Goal: Information Seeking & Learning: Find specific fact

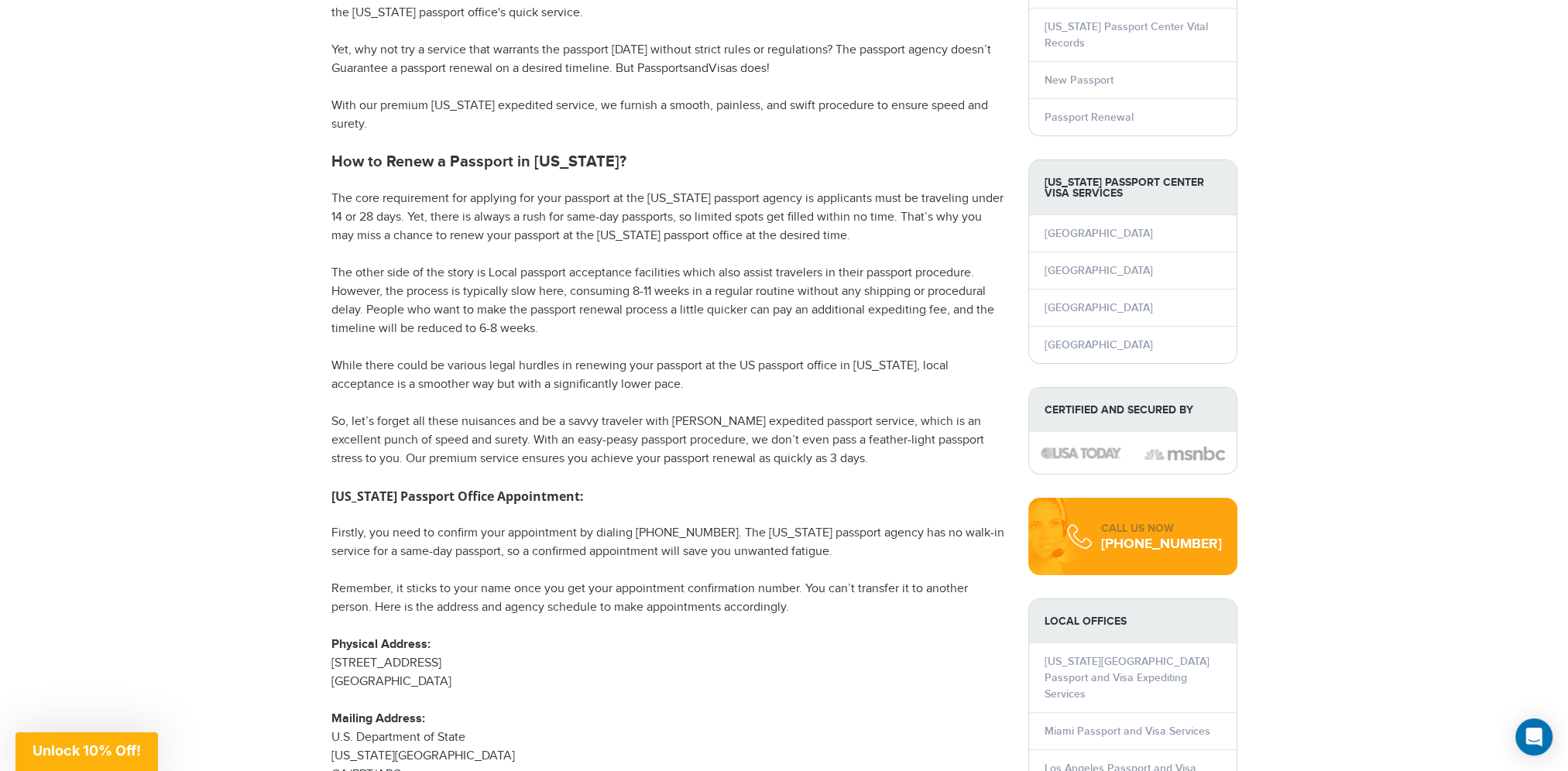
click at [549, 557] on p "Firstly, you need to confirm your appointment by dialing [PHONE_NUMBER]. The [U…" at bounding box center [668, 542] width 673 height 37
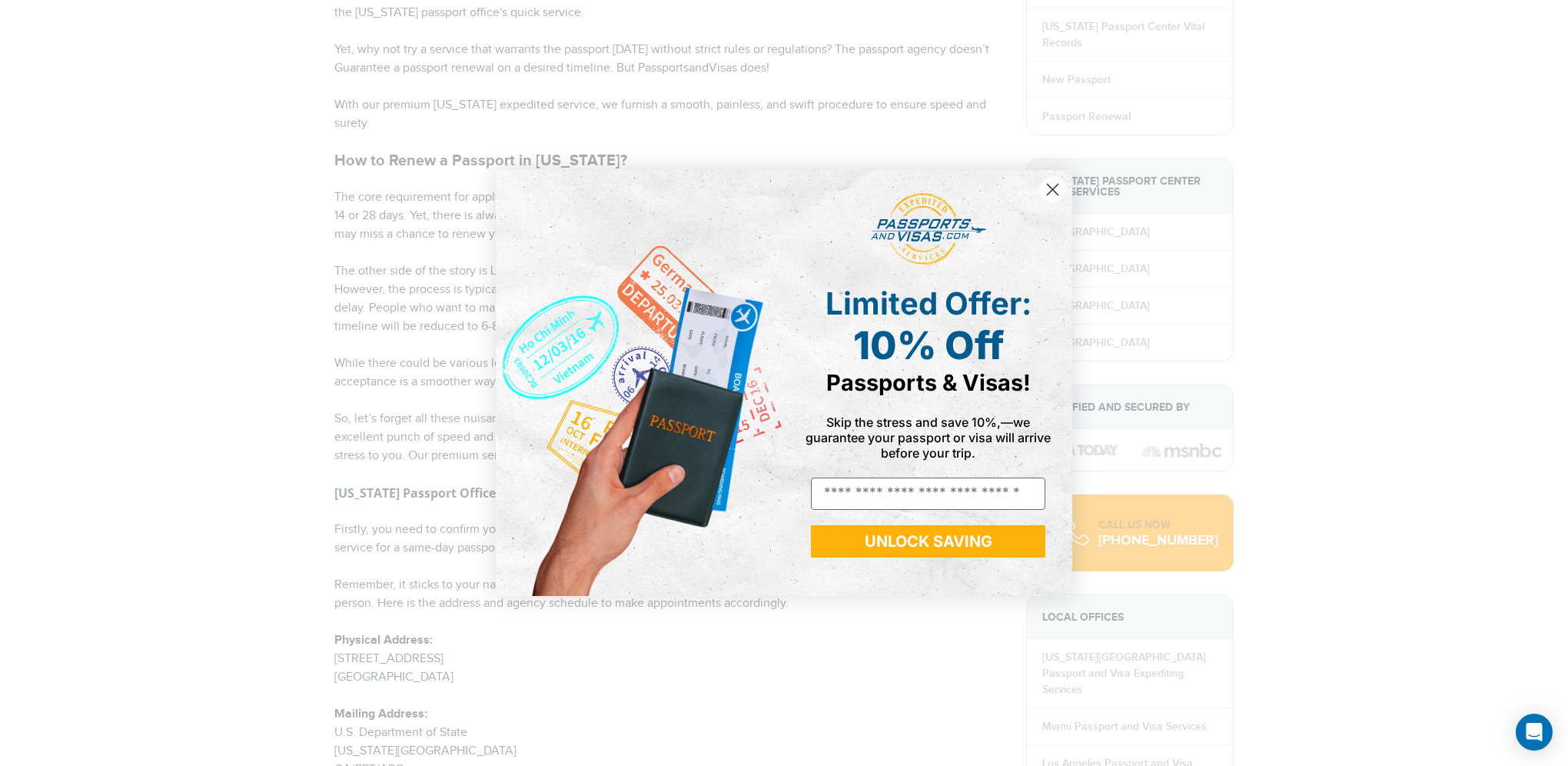
click at [784, 590] on form "Limited Offer: 10% Off Passports & Visas! Skip the stress and save 10%,—we guar…" at bounding box center [784, 383] width 577 height 425
click at [1057, 194] on icon "Close dialog" at bounding box center [1053, 190] width 11 height 11
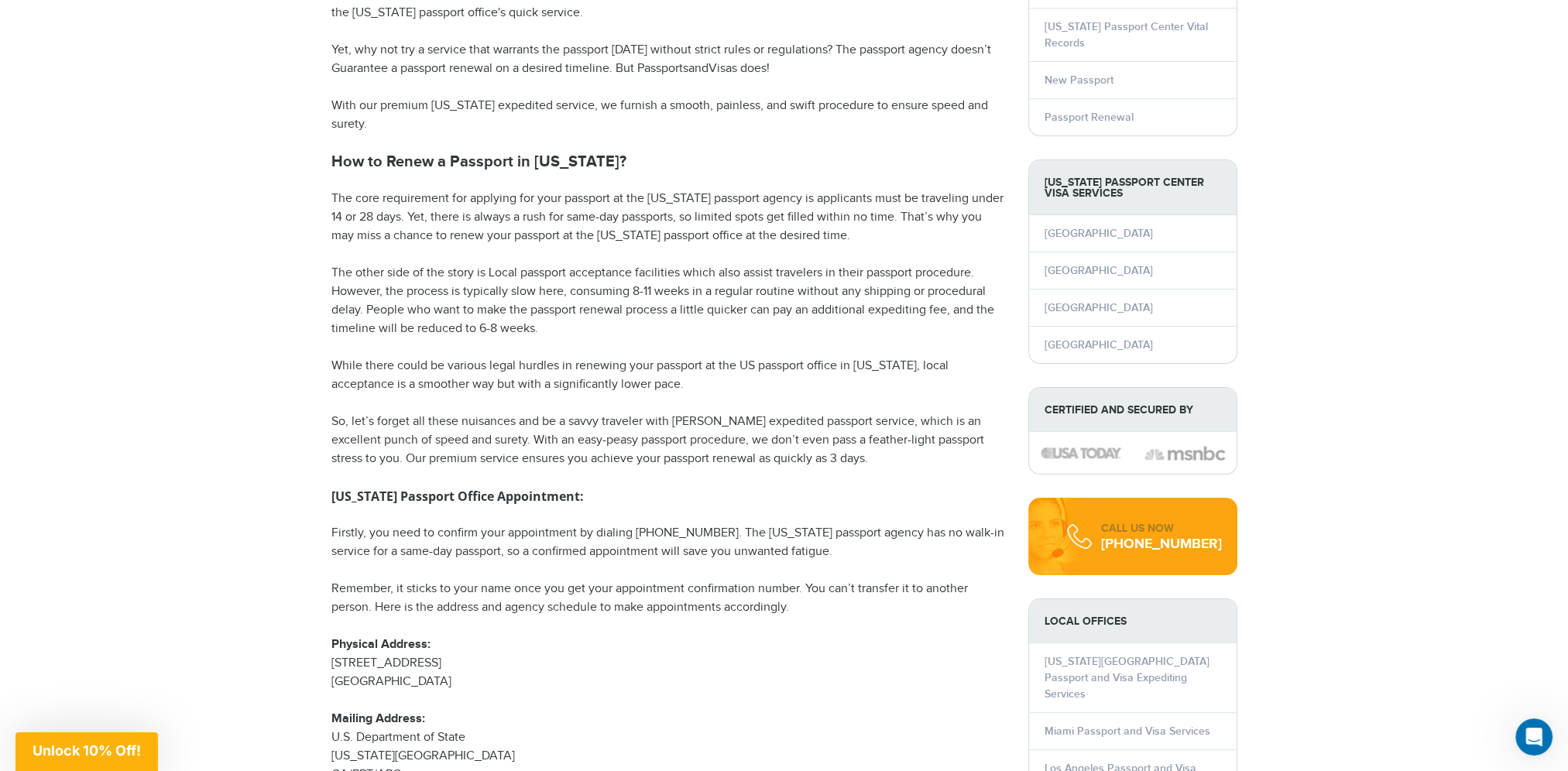
click at [368, 556] on p "Firstly, you need to confirm your appointment by dialing [PHONE_NUMBER]. The [U…" at bounding box center [668, 542] width 673 height 37
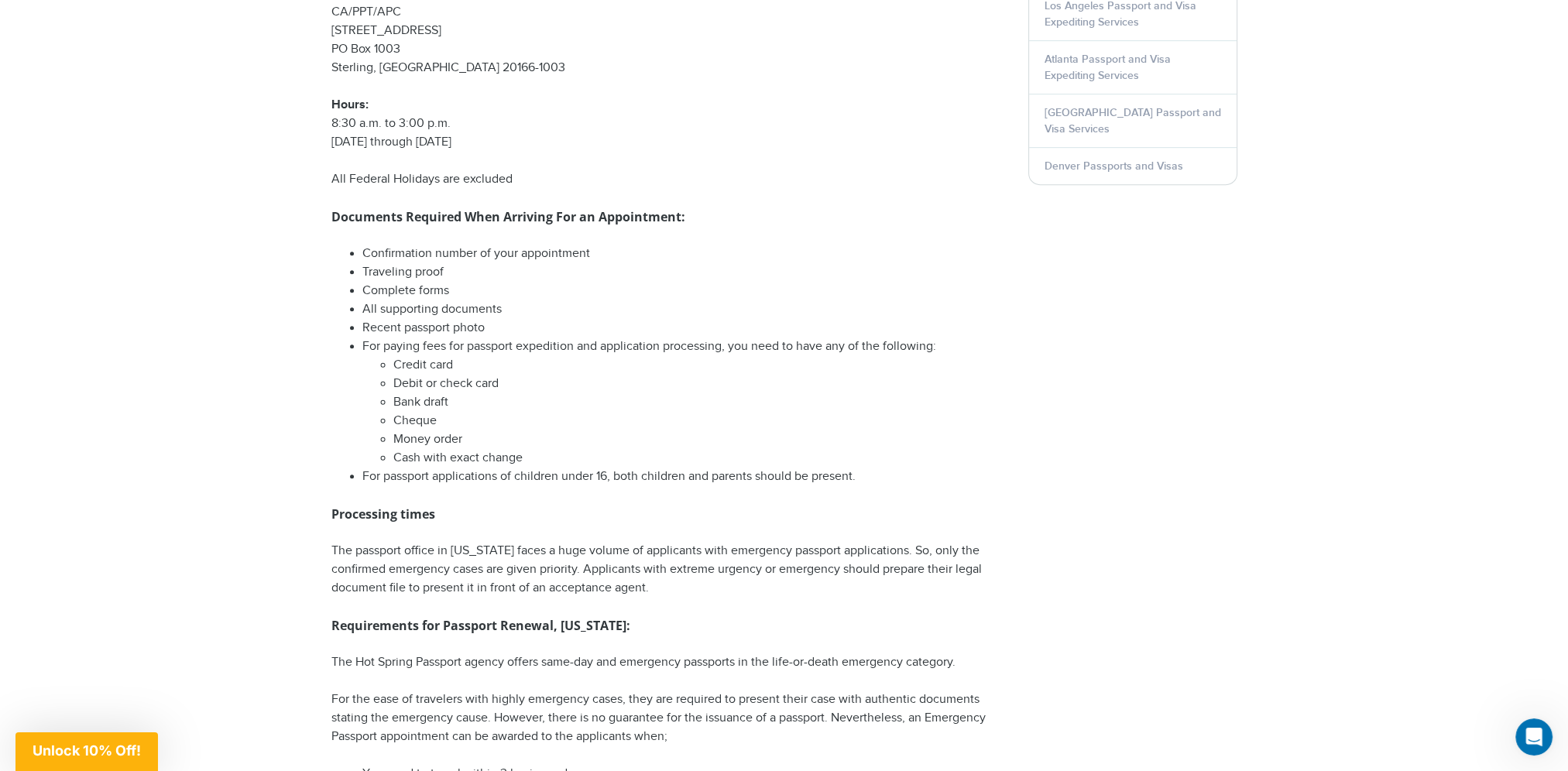
scroll to position [1006, 0]
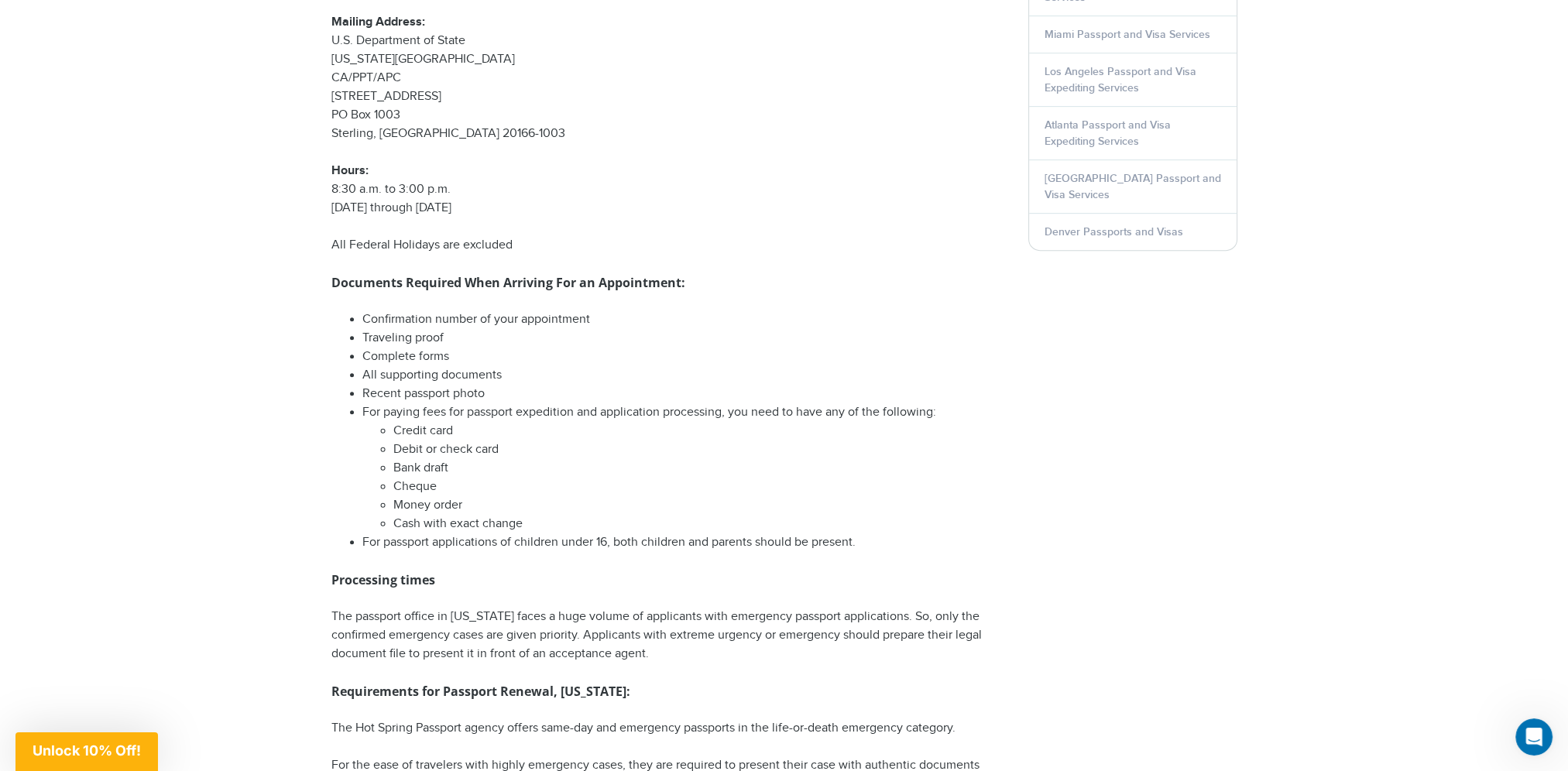
click at [361, 340] on ul "Confirmation number of your appointment Traveling proof Complete forms All supp…" at bounding box center [668, 431] width 673 height 242
click at [360, 355] on ul "Confirmation number of your appointment Traveling proof Complete forms All supp…" at bounding box center [668, 431] width 673 height 242
click at [356, 371] on ul "Confirmation number of your appointment Traveling proof Complete forms All supp…" at bounding box center [668, 431] width 673 height 242
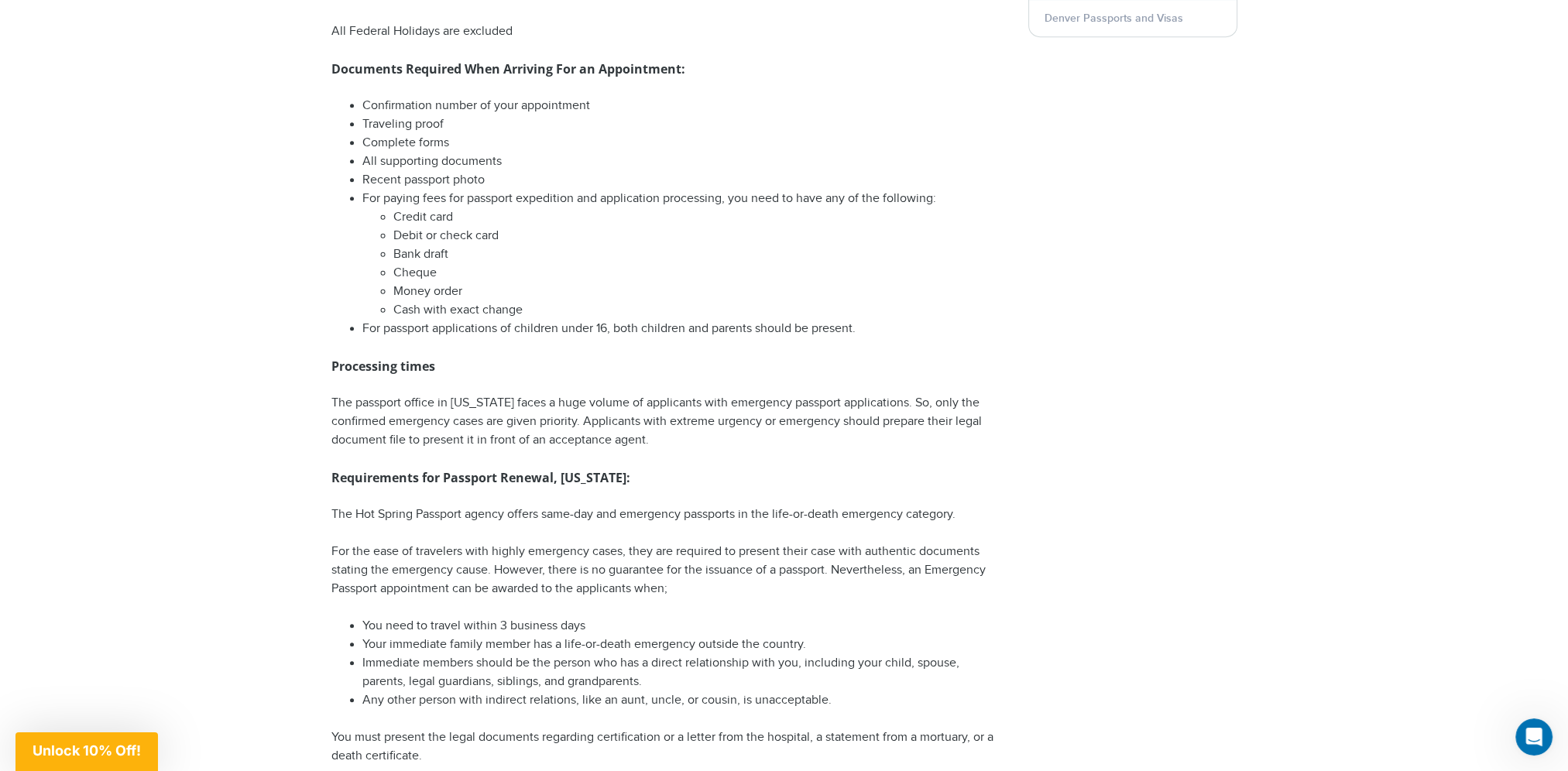
scroll to position [1239, 0]
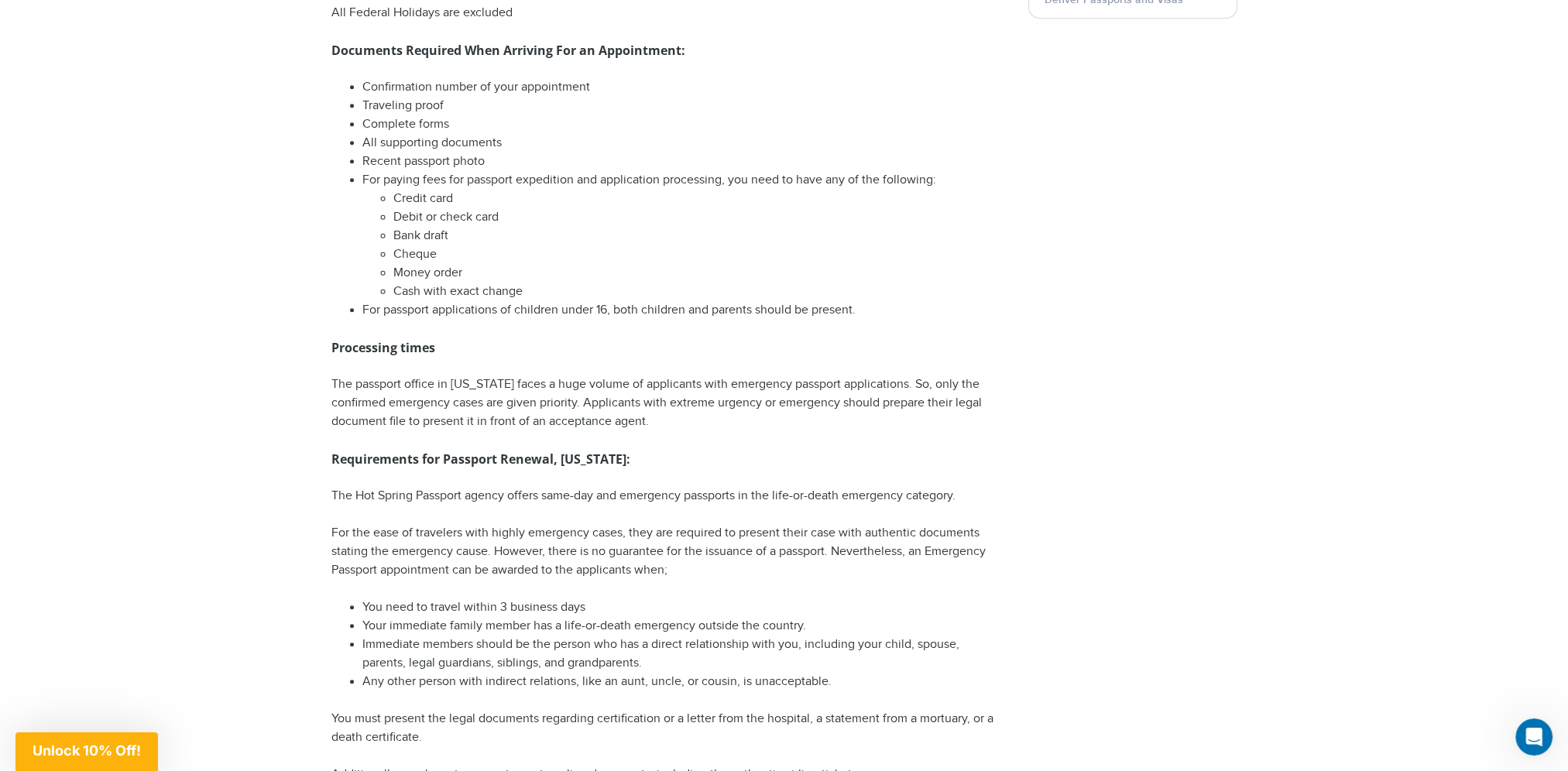
click at [333, 500] on p "The Hot Spring Passport agency offers same-day and emergency passports in the l…" at bounding box center [668, 496] width 673 height 19
click at [363, 643] on li "Immediate members should be the person who has a direct relationship with you, …" at bounding box center [684, 653] width 643 height 37
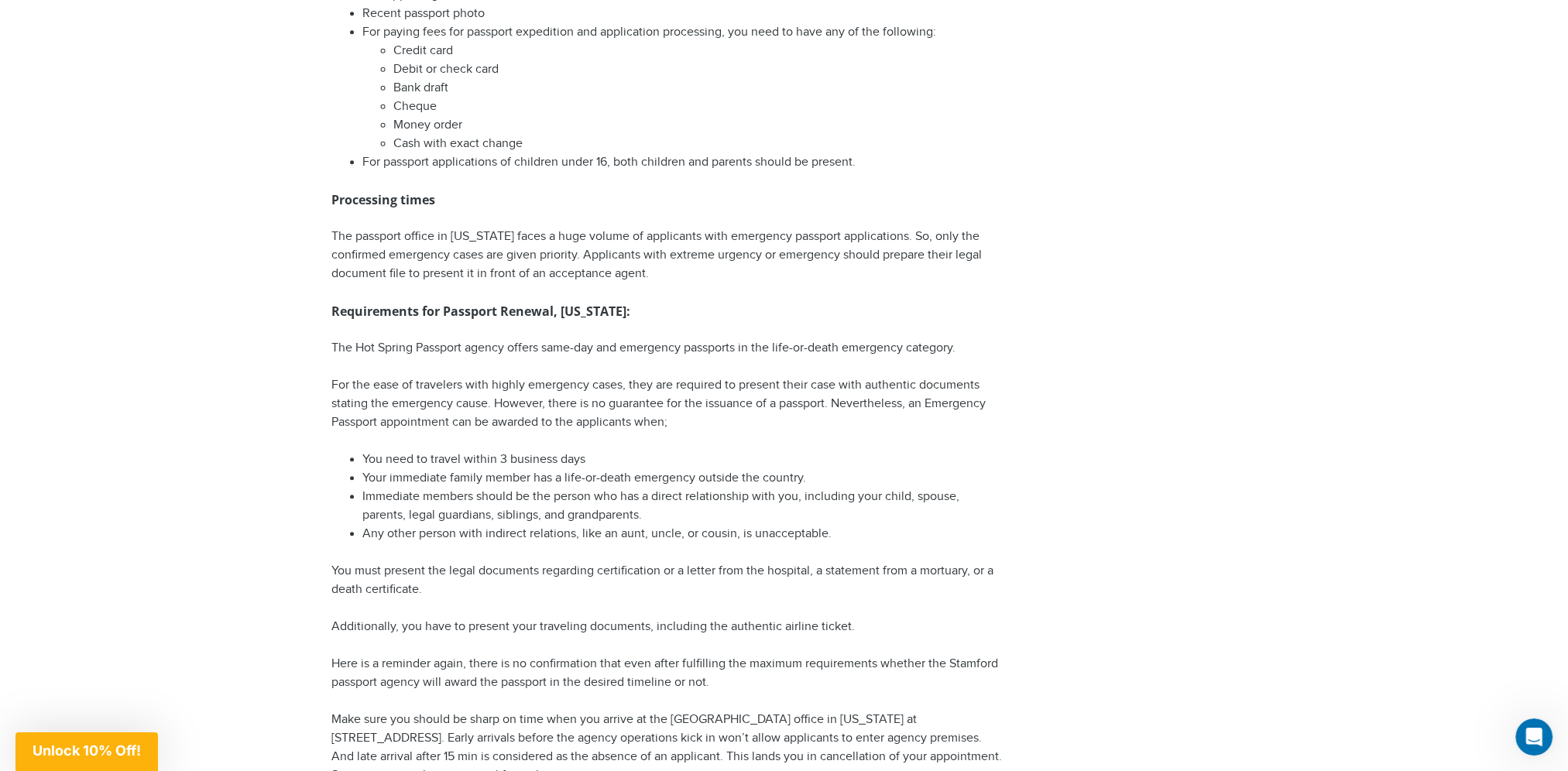
scroll to position [1393, 0]
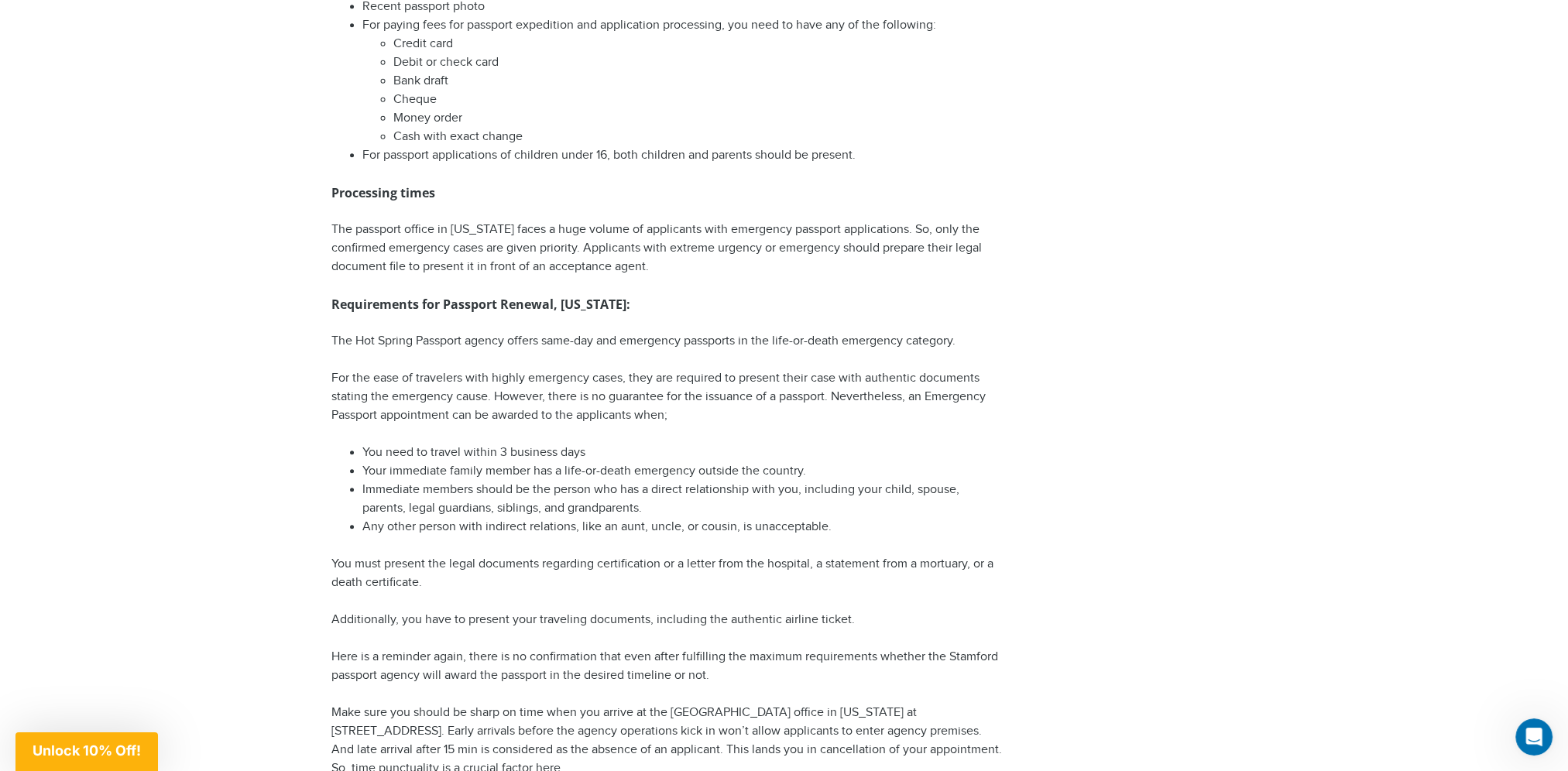
drag, startPoint x: 324, startPoint y: 559, endPoint x: 325, endPoint y: 573, distance: 14.0
click at [325, 573] on div "Arkansas Passport Center The Arkansas Passport center delivers same-day passpor…" at bounding box center [669, 19] width 697 height 2514
drag, startPoint x: 325, startPoint y: 573, endPoint x: 330, endPoint y: 626, distance: 53.2
click at [330, 626] on div "Arkansas Passport Center The Arkansas Passport center delivers same-day passpor…" at bounding box center [669, 19] width 697 height 2514
click at [331, 613] on p "Additionally, you have to present your traveling documents, including the authe…" at bounding box center [668, 620] width 673 height 19
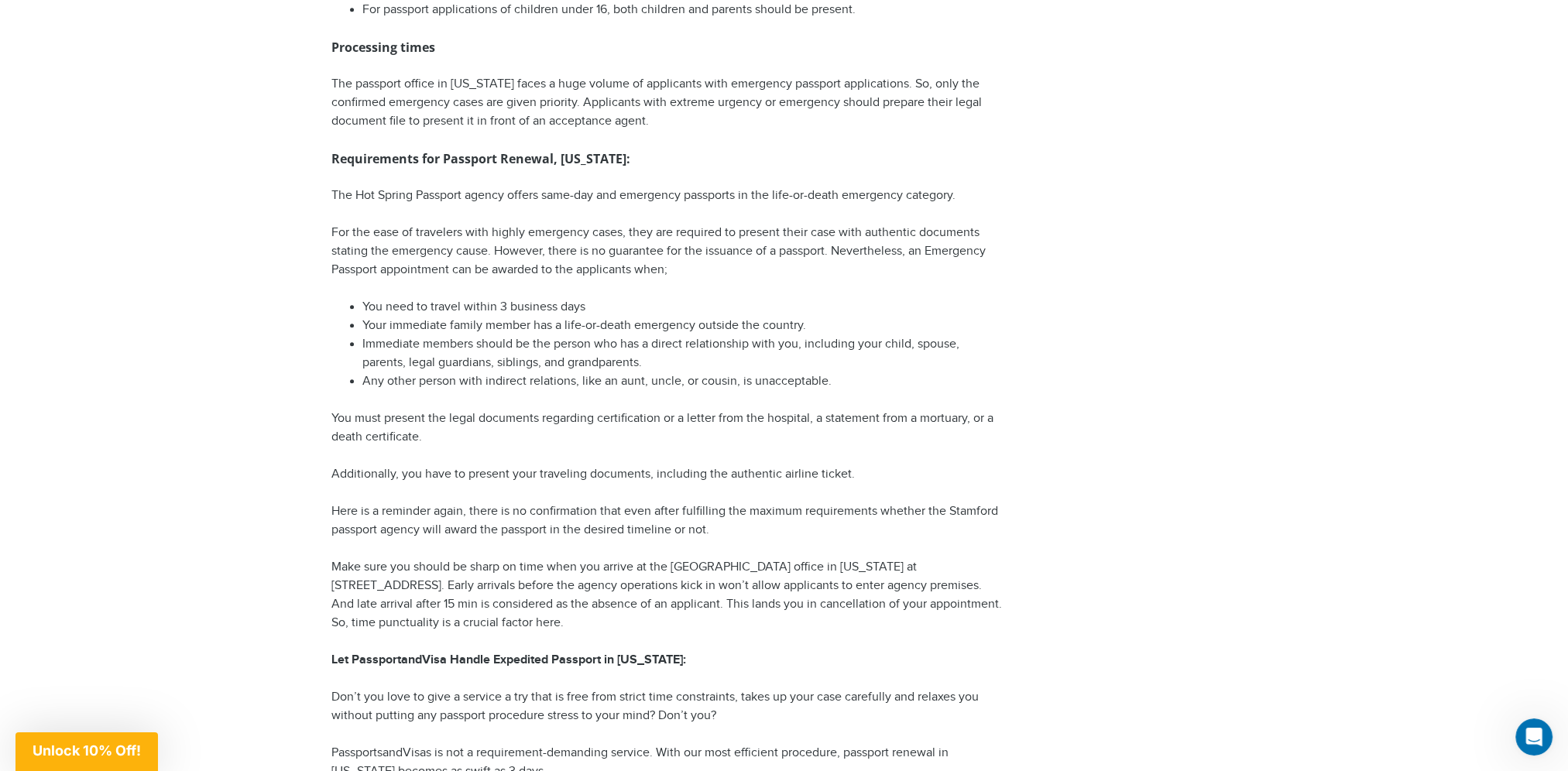
scroll to position [1548, 0]
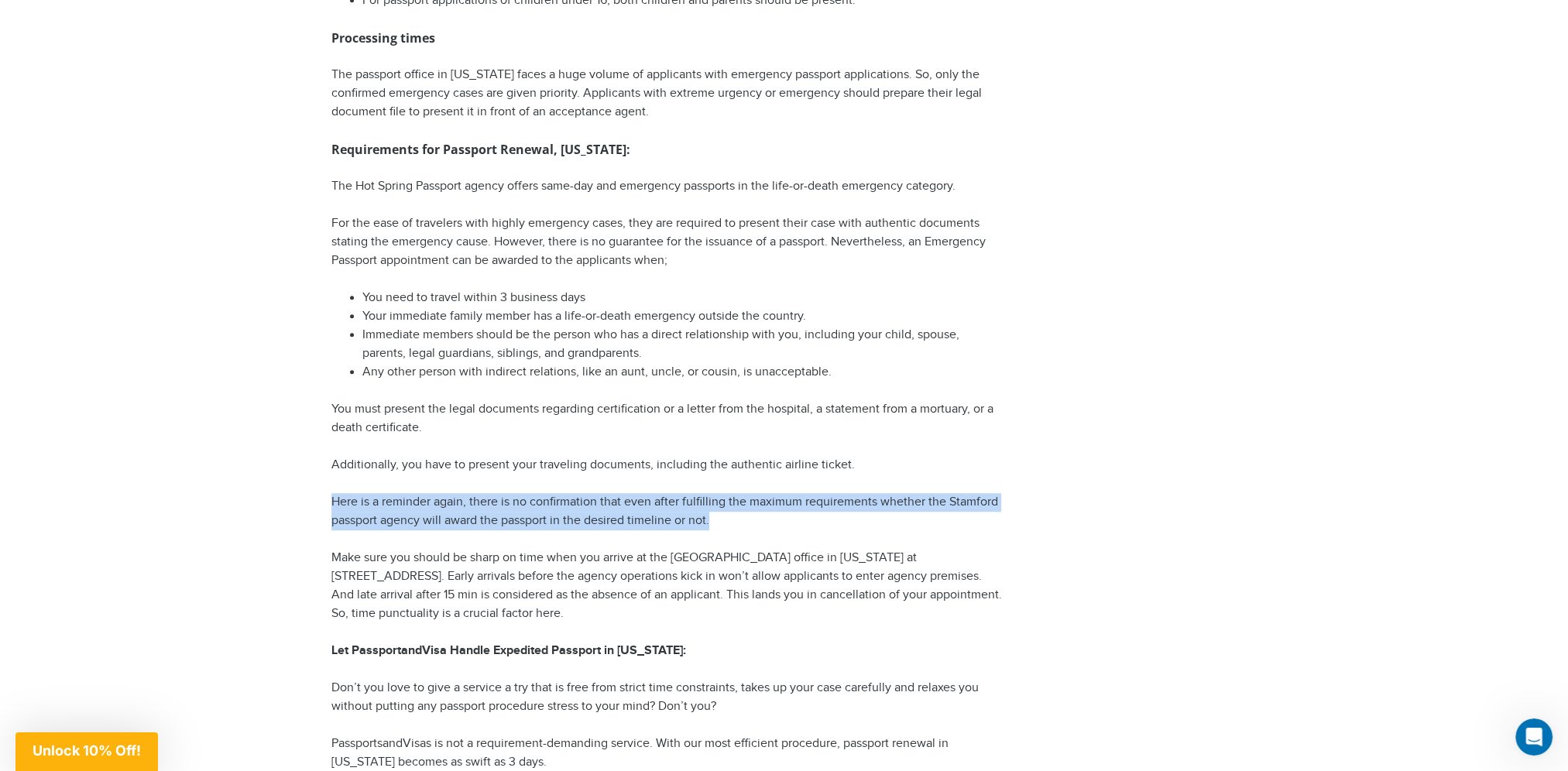
drag, startPoint x: 328, startPoint y: 504, endPoint x: 718, endPoint y: 516, distance: 390.2
drag, startPoint x: 718, startPoint y: 516, endPoint x: 710, endPoint y: 524, distance: 11.3
click at [711, 524] on p "Here is a reminder again, there is no confirmation that even after fulfilling t…" at bounding box center [668, 511] width 673 height 37
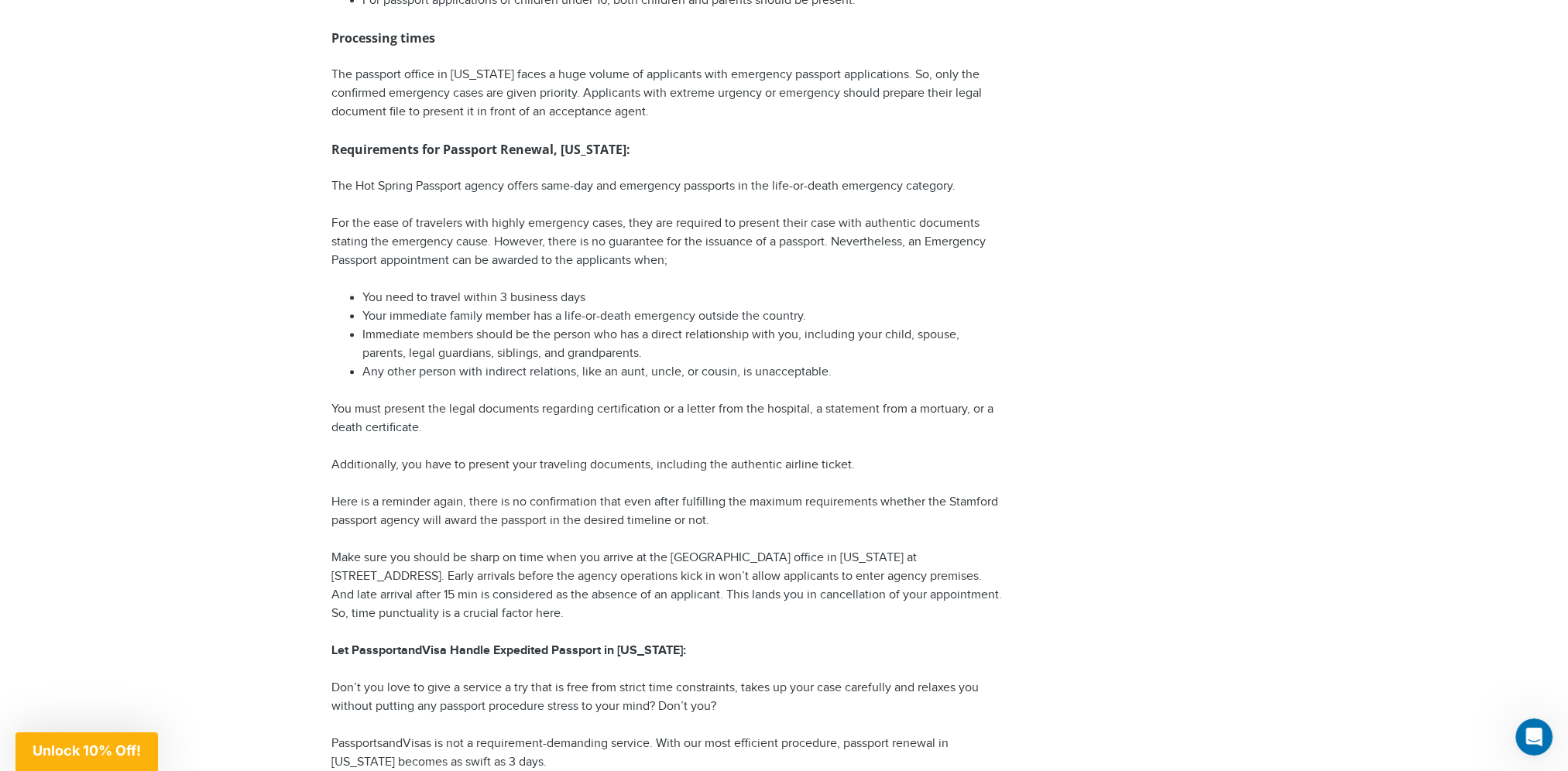
click at [647, 564] on p "Make sure you should be sharp on time when you arrive at the [GEOGRAPHIC_DATA] …" at bounding box center [668, 586] width 673 height 74
click at [600, 587] on p "Make sure you should be sharp on time when you arrive at the [GEOGRAPHIC_DATA] …" at bounding box center [668, 586] width 673 height 74
click at [560, 608] on p "Make sure you should be sharp on time when you arrive at the [GEOGRAPHIC_DATA] …" at bounding box center [668, 586] width 673 height 74
drag, startPoint x: 542, startPoint y: 613, endPoint x: 335, endPoint y: 552, distance: 215.8
click at [335, 552] on p "Make sure you should be sharp on time when you arrive at the [GEOGRAPHIC_DATA] …" at bounding box center [668, 586] width 673 height 74
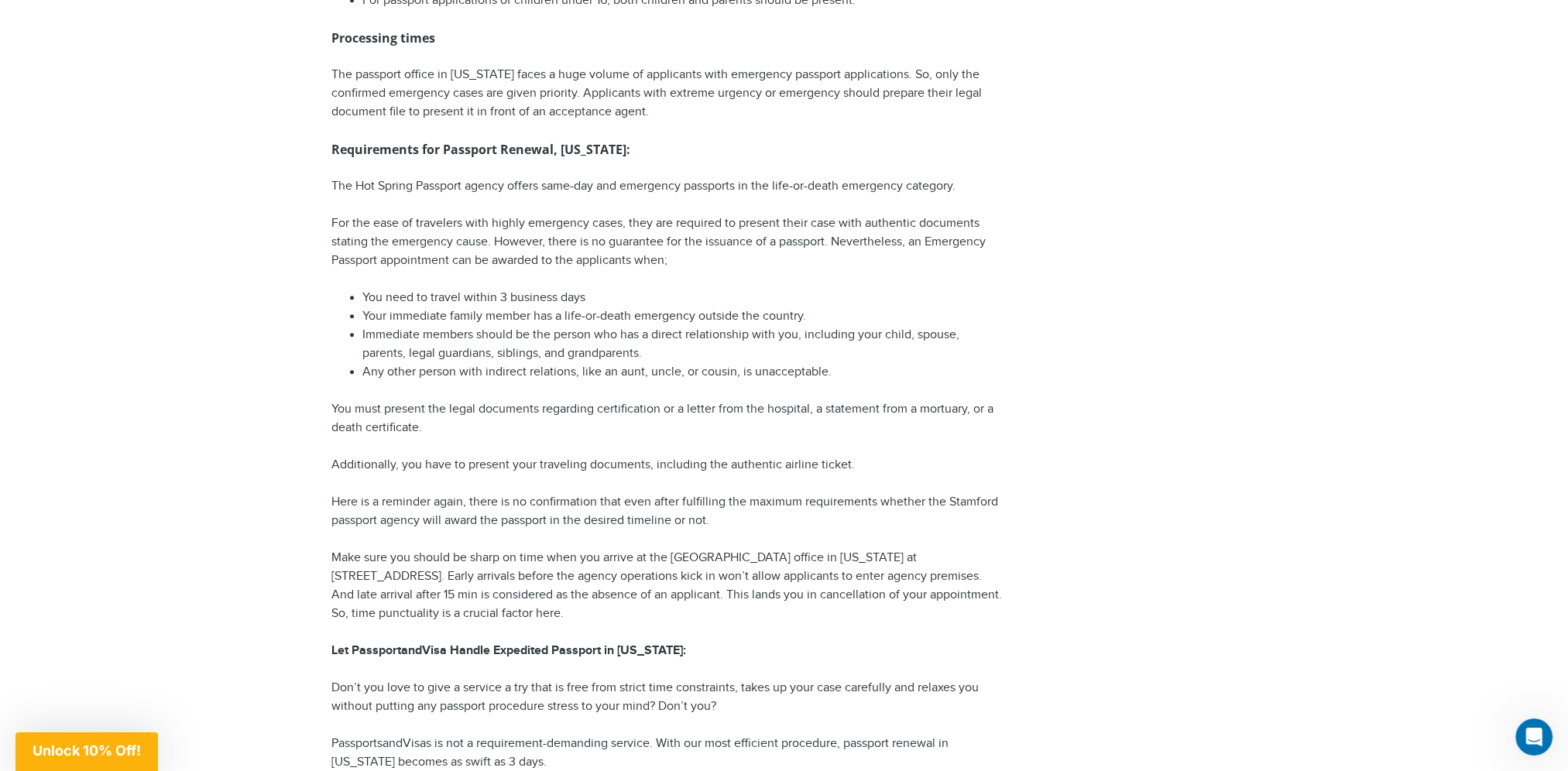
drag, startPoint x: 335, startPoint y: 552, endPoint x: 453, endPoint y: 599, distance: 127.0
click at [453, 599] on p "Make sure you should be sharp on time when you arrive at the [GEOGRAPHIC_DATA] …" at bounding box center [668, 586] width 673 height 74
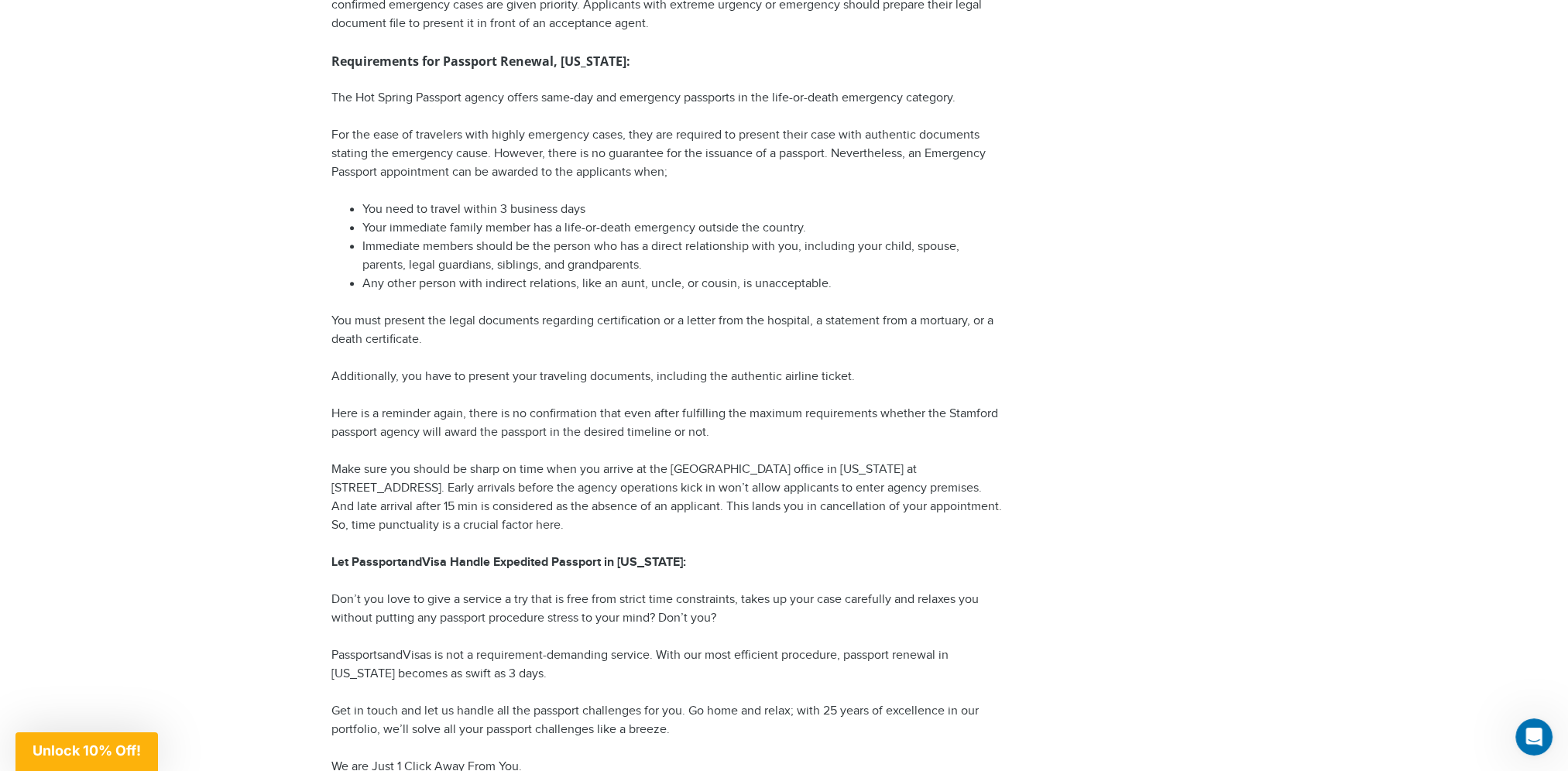
scroll to position [1702, 0]
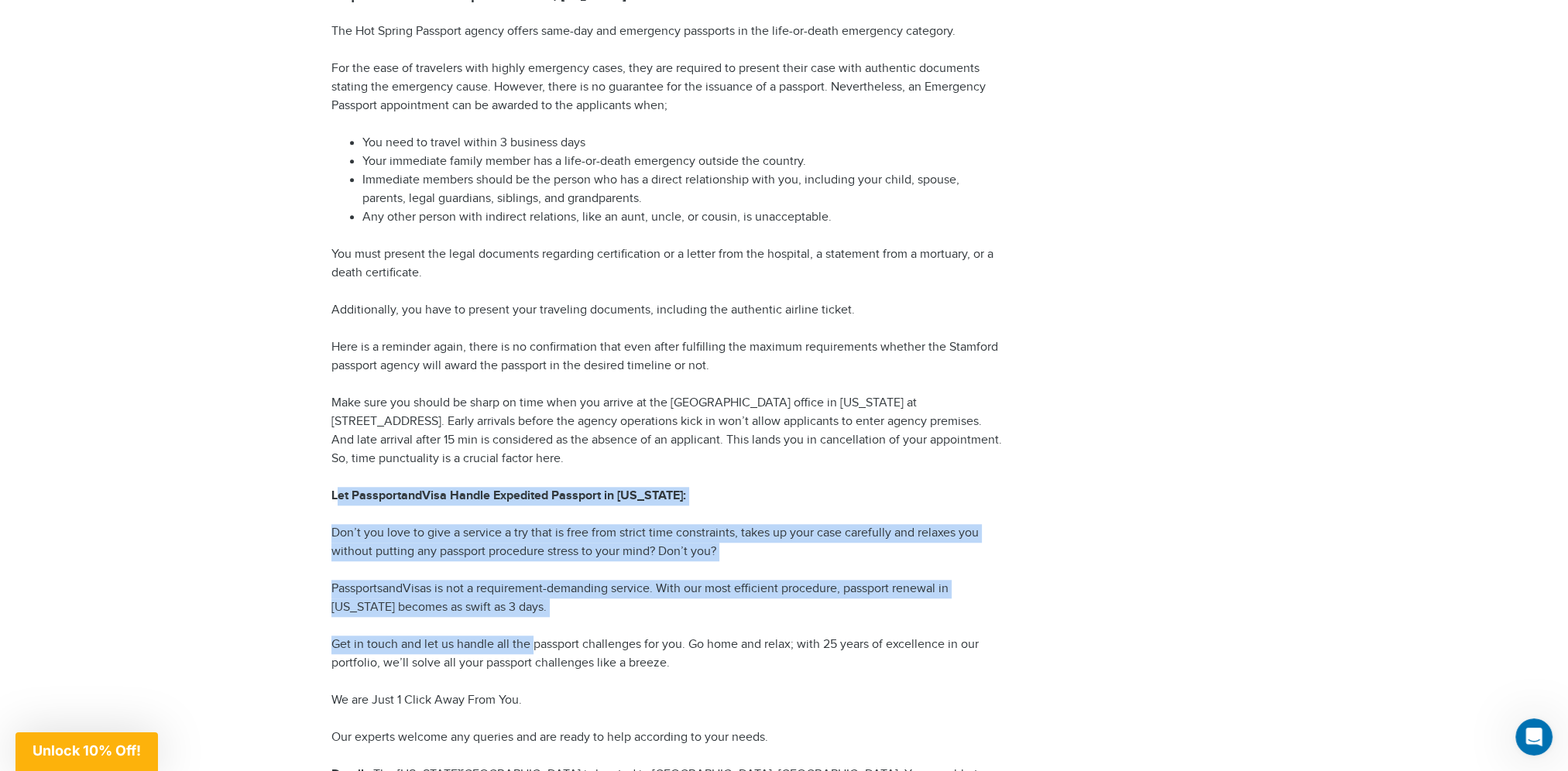
drag, startPoint x: 338, startPoint y: 498, endPoint x: 533, endPoint y: 619, distance: 229.5
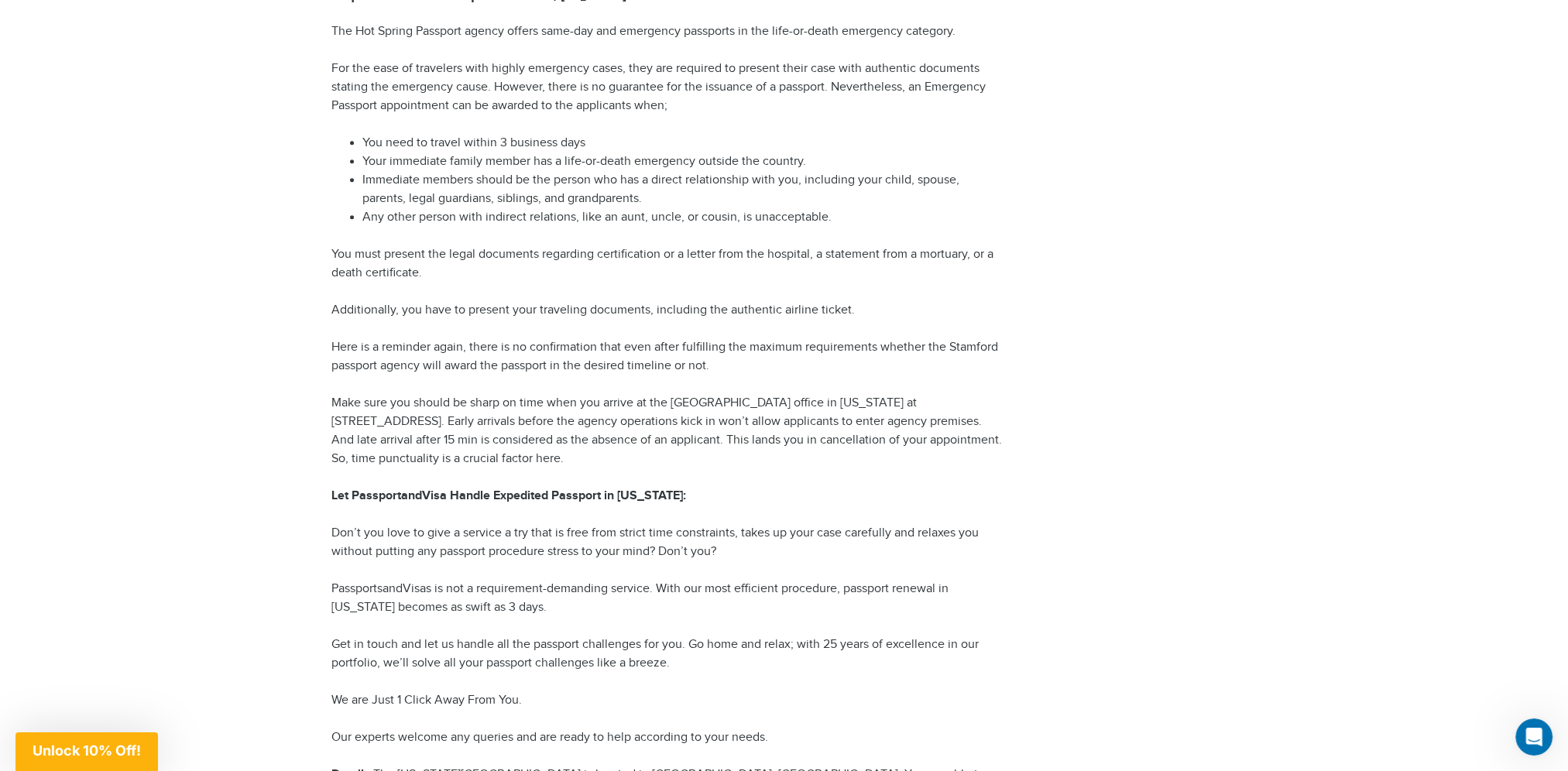
click at [503, 669] on p "Get in touch and let us handle all the passport challenges for you. Go home and…" at bounding box center [668, 653] width 673 height 37
click at [555, 661] on p "Get in touch and let us handle all the passport challenges for you. Go home and…" at bounding box center [668, 653] width 673 height 37
click at [594, 664] on p "Get in touch and let us handle all the passport challenges for you. Go home and…" at bounding box center [668, 653] width 673 height 37
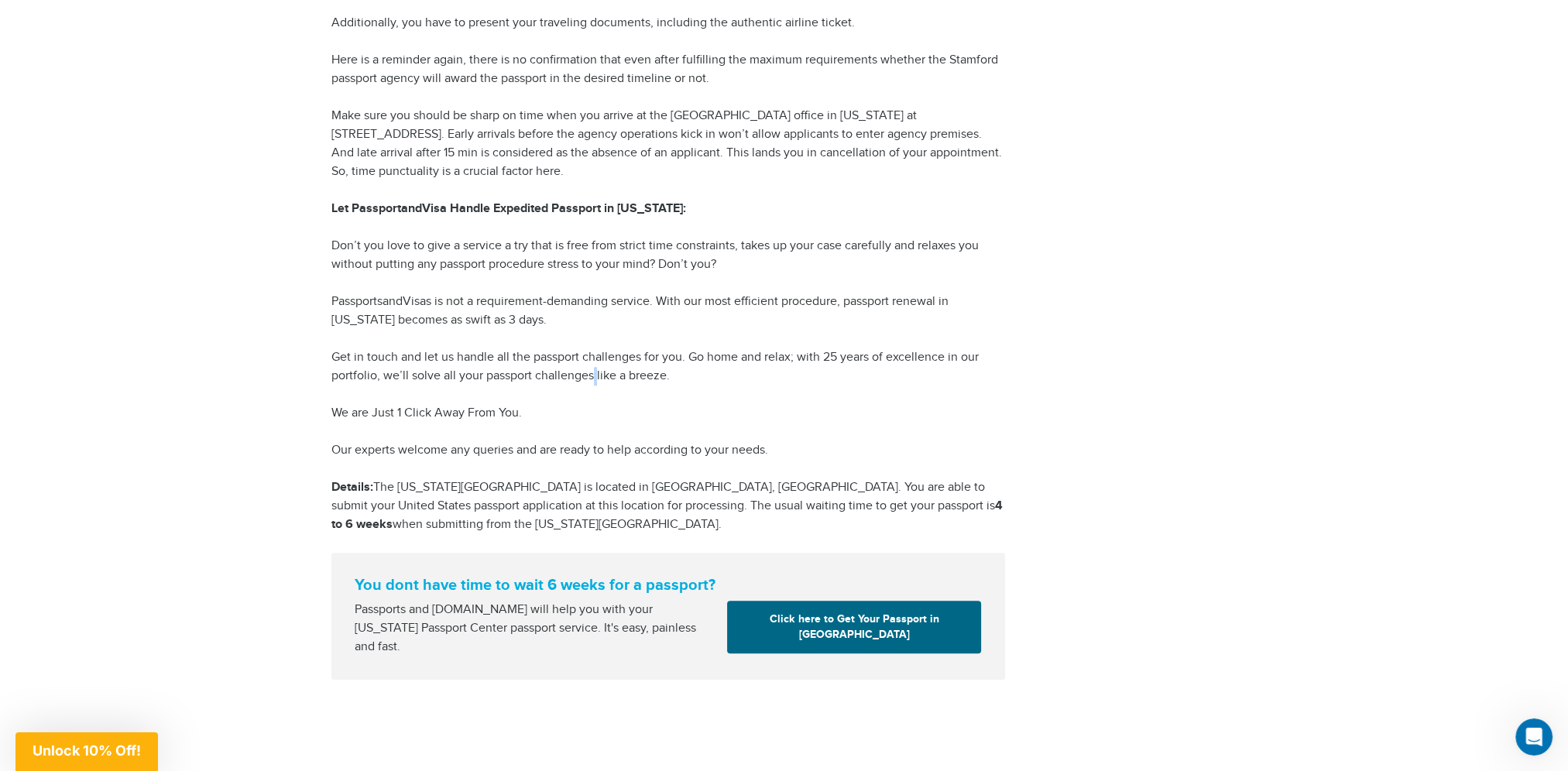
scroll to position [2012, 0]
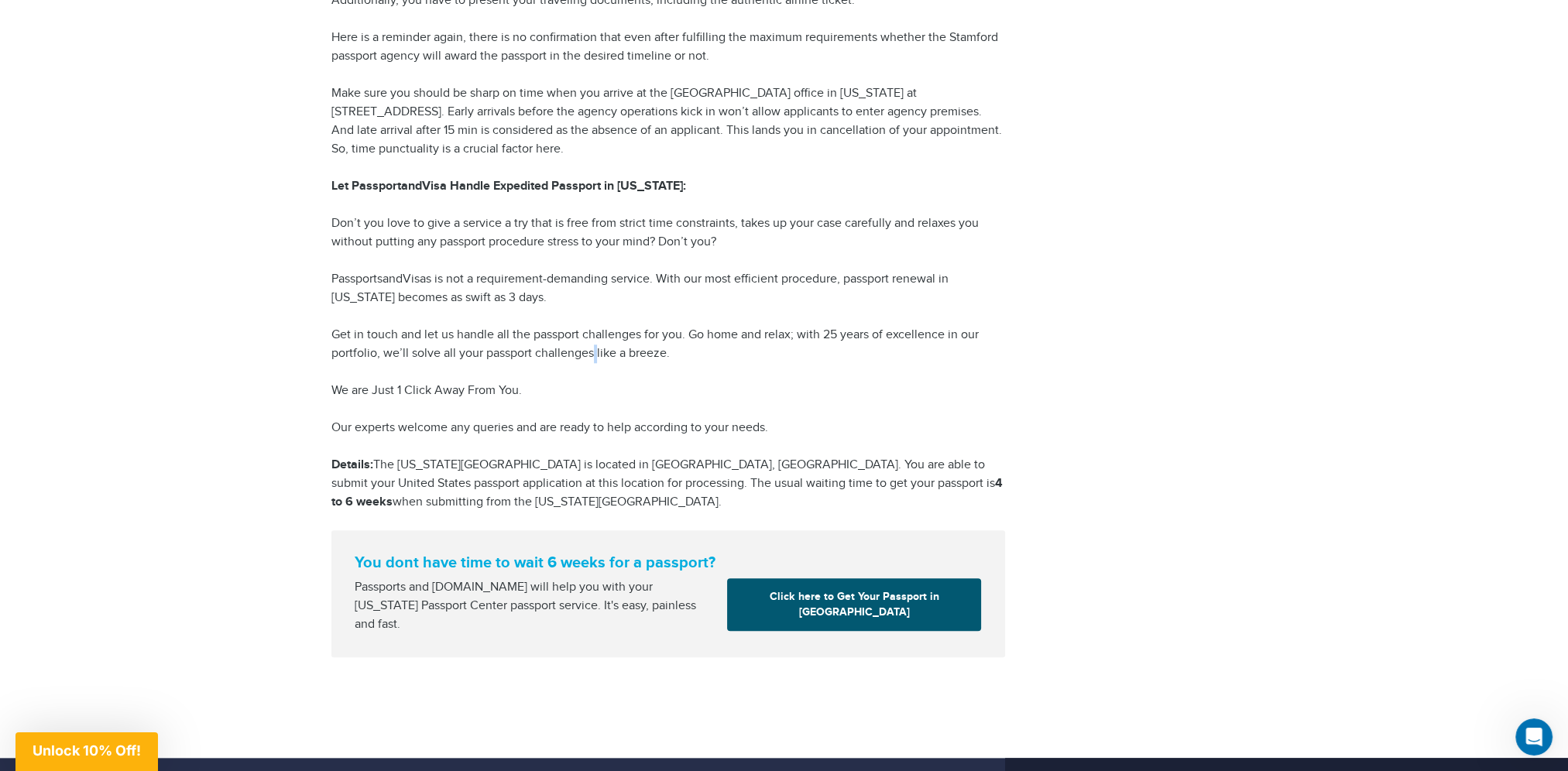
click at [821, 615] on link "Click here to Get Your Passport in [GEOGRAPHIC_DATA]" at bounding box center [854, 604] width 254 height 53
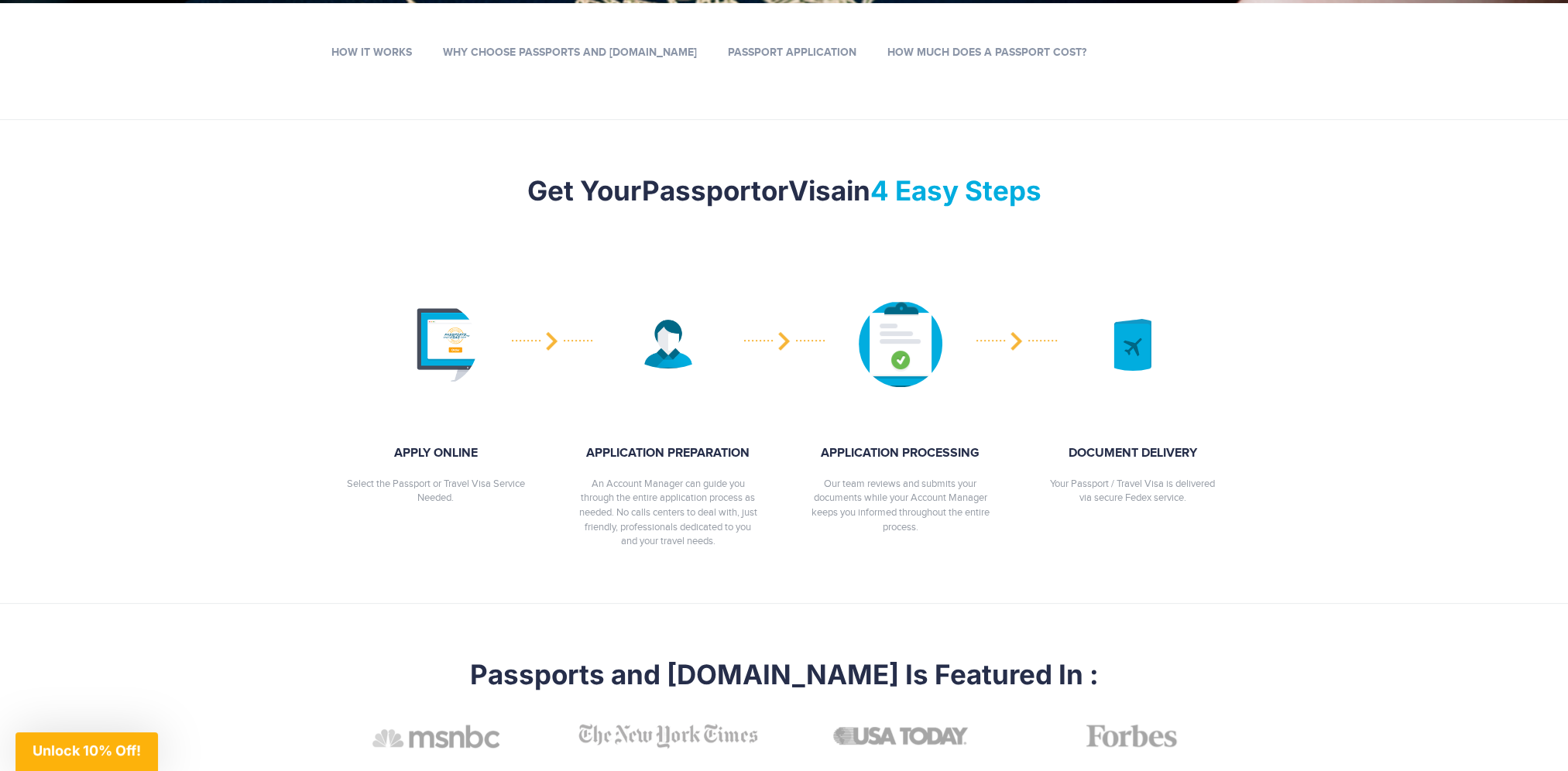
scroll to position [464, 0]
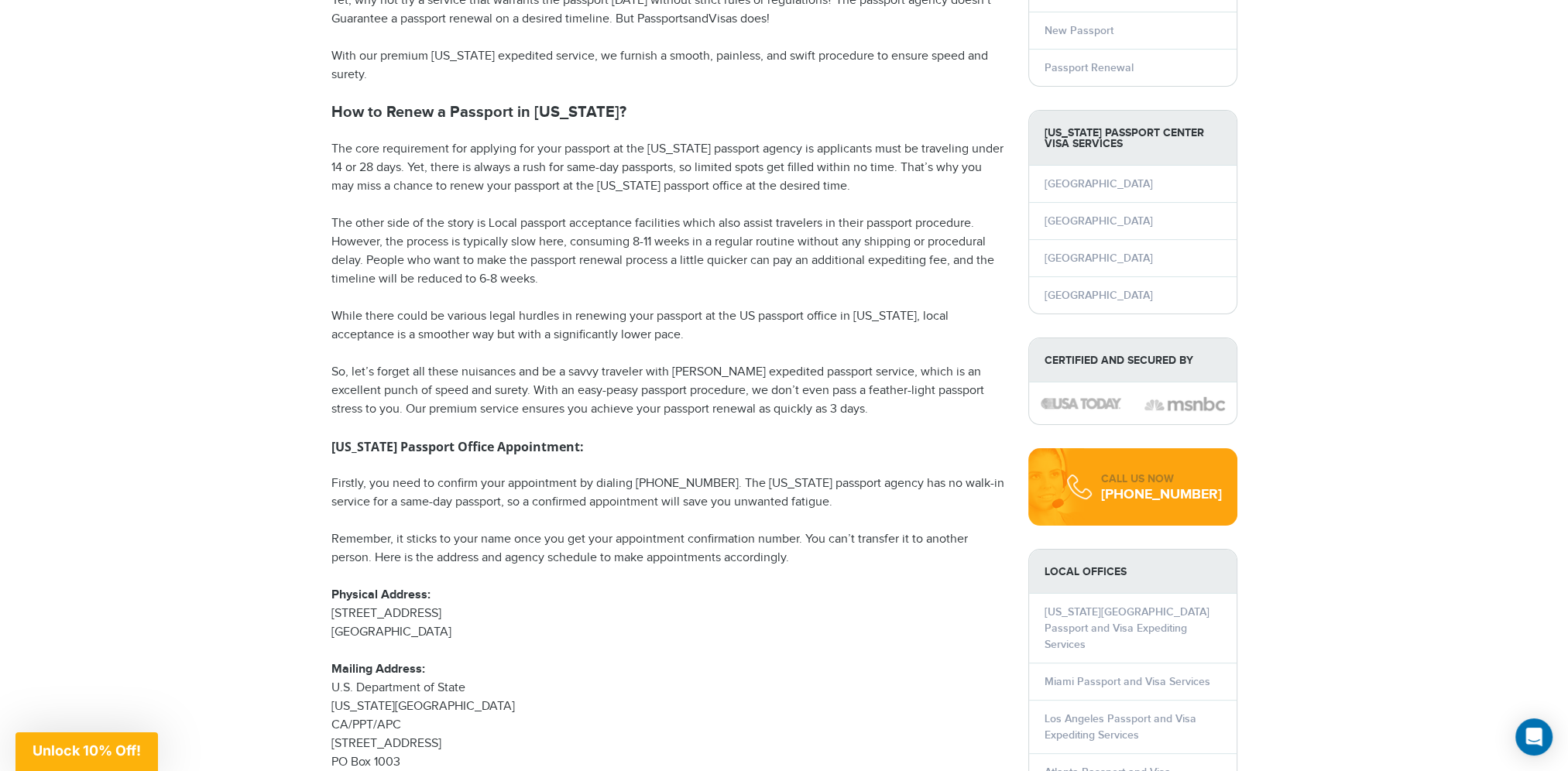
scroll to position [477, 0]
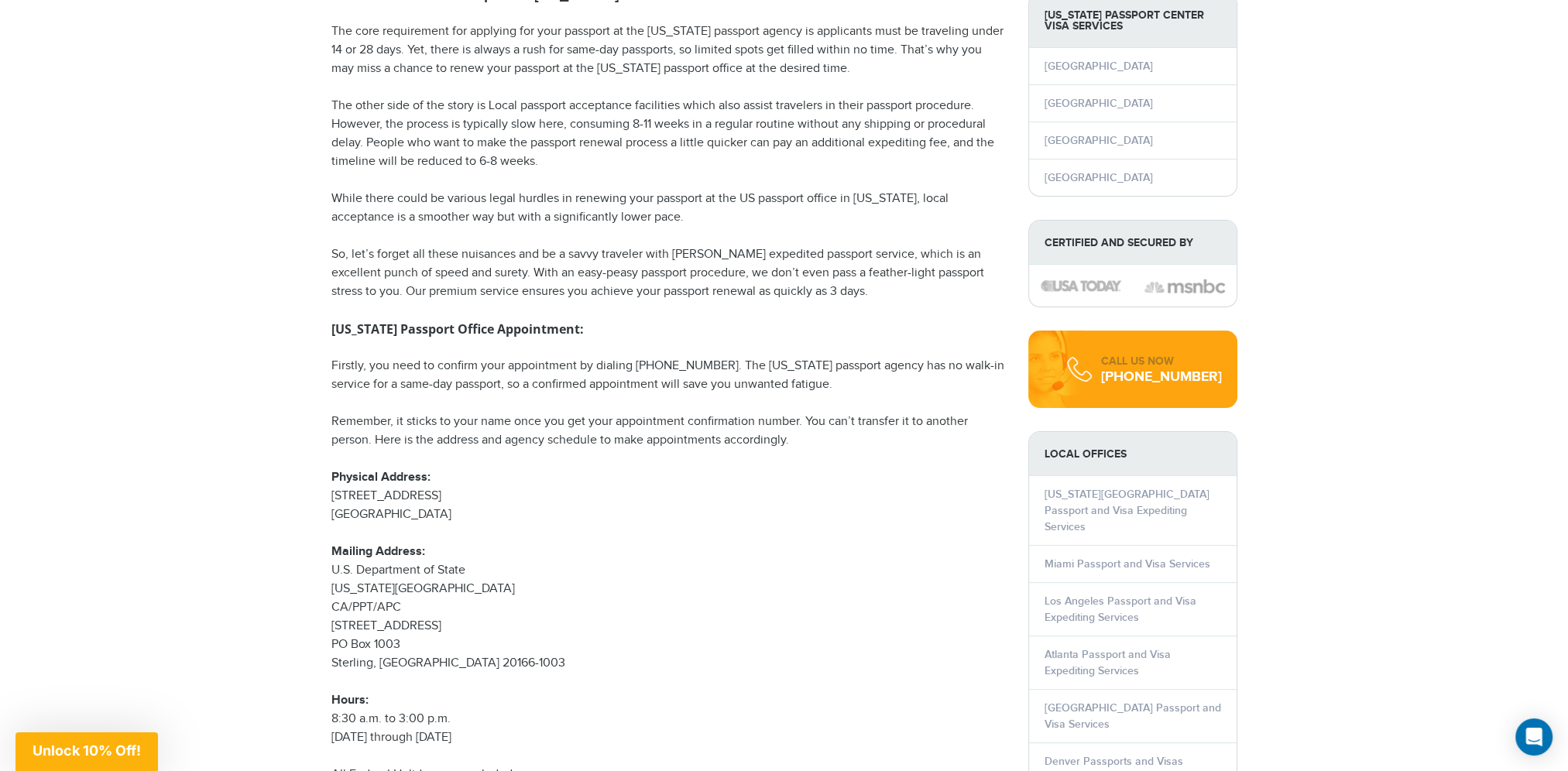
drag, startPoint x: 409, startPoint y: 563, endPoint x: 398, endPoint y: 494, distance: 69.9
click at [407, 563] on p "Mailing Address: U.S. Department of [GEOGRAPHIC_DATA][US_STATE] [GEOGRAPHIC_DAT…" at bounding box center [668, 607] width 673 height 130
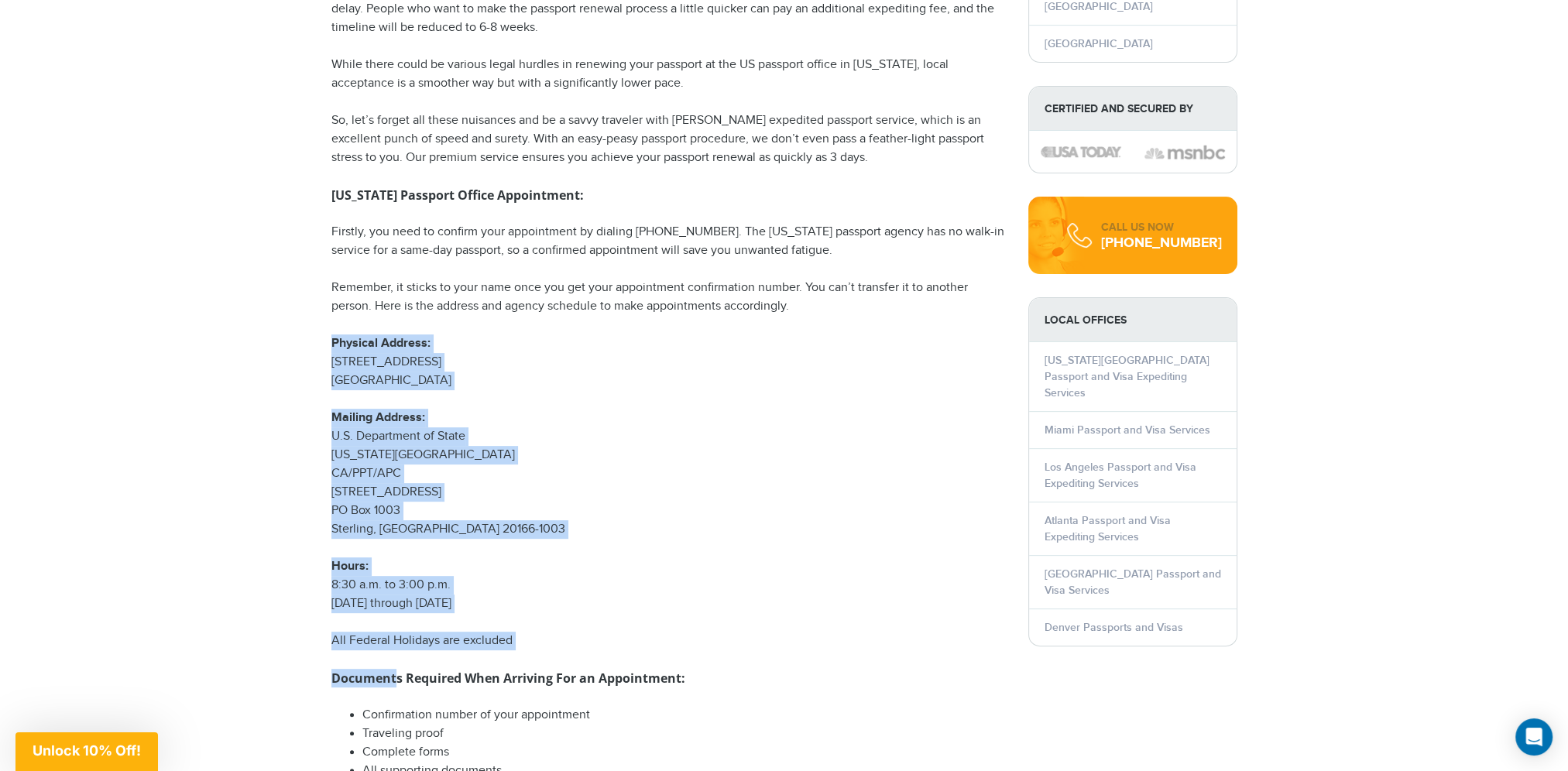
scroll to position [709, 0]
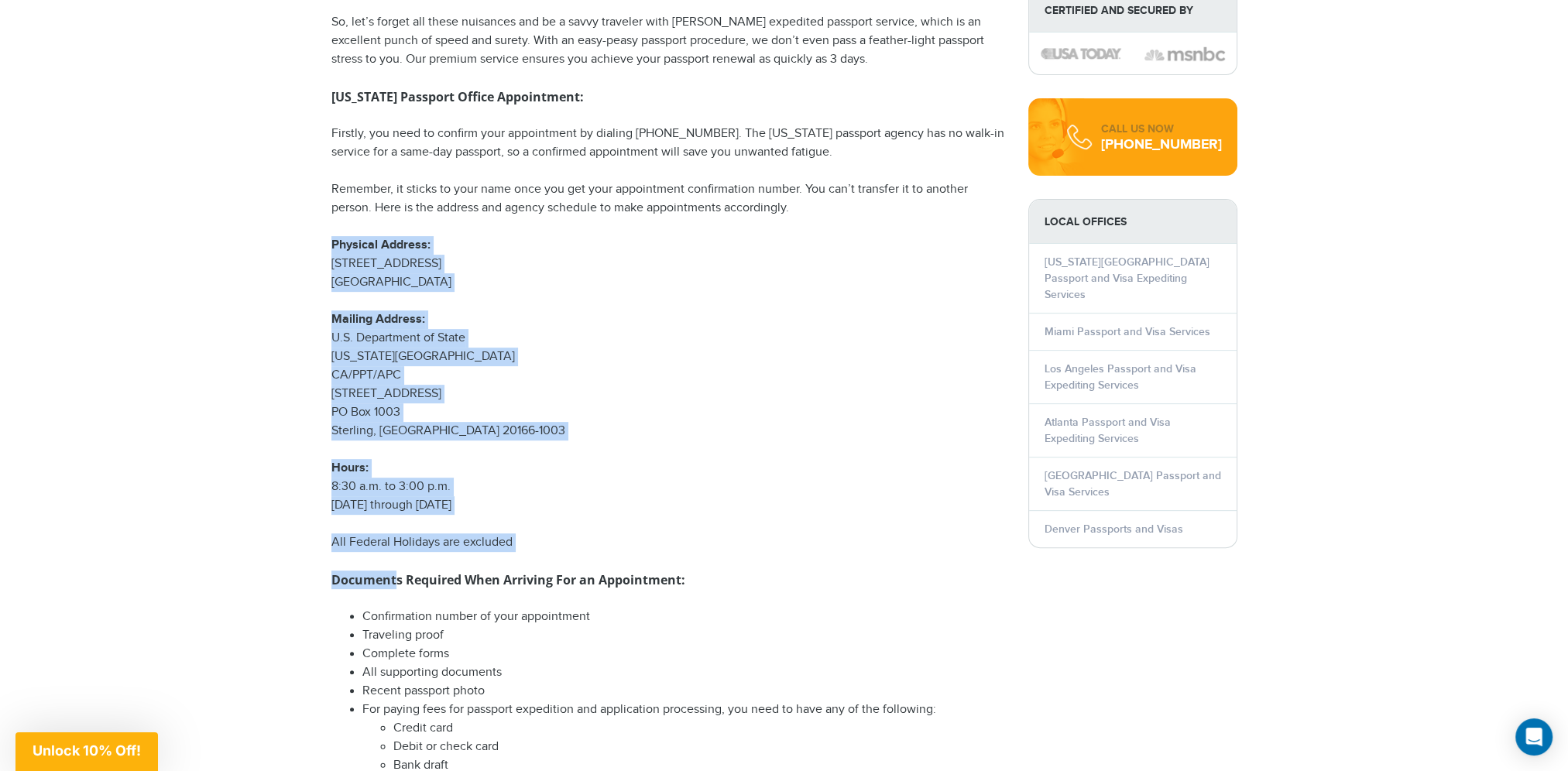
drag, startPoint x: 332, startPoint y: 471, endPoint x: 465, endPoint y: 505, distance: 137.3
click at [465, 505] on div "[US_STATE][GEOGRAPHIC_DATA] The [US_STATE][GEOGRAPHIC_DATA] delivers same-day p…" at bounding box center [668, 703] width 673 height 2514
drag, startPoint x: 465, startPoint y: 505, endPoint x: 389, endPoint y: 381, distance: 145.4
copy div "Physical Address: [STREET_ADDRESS] Mailing Address: U.S. Department of [GEOGRAP…"
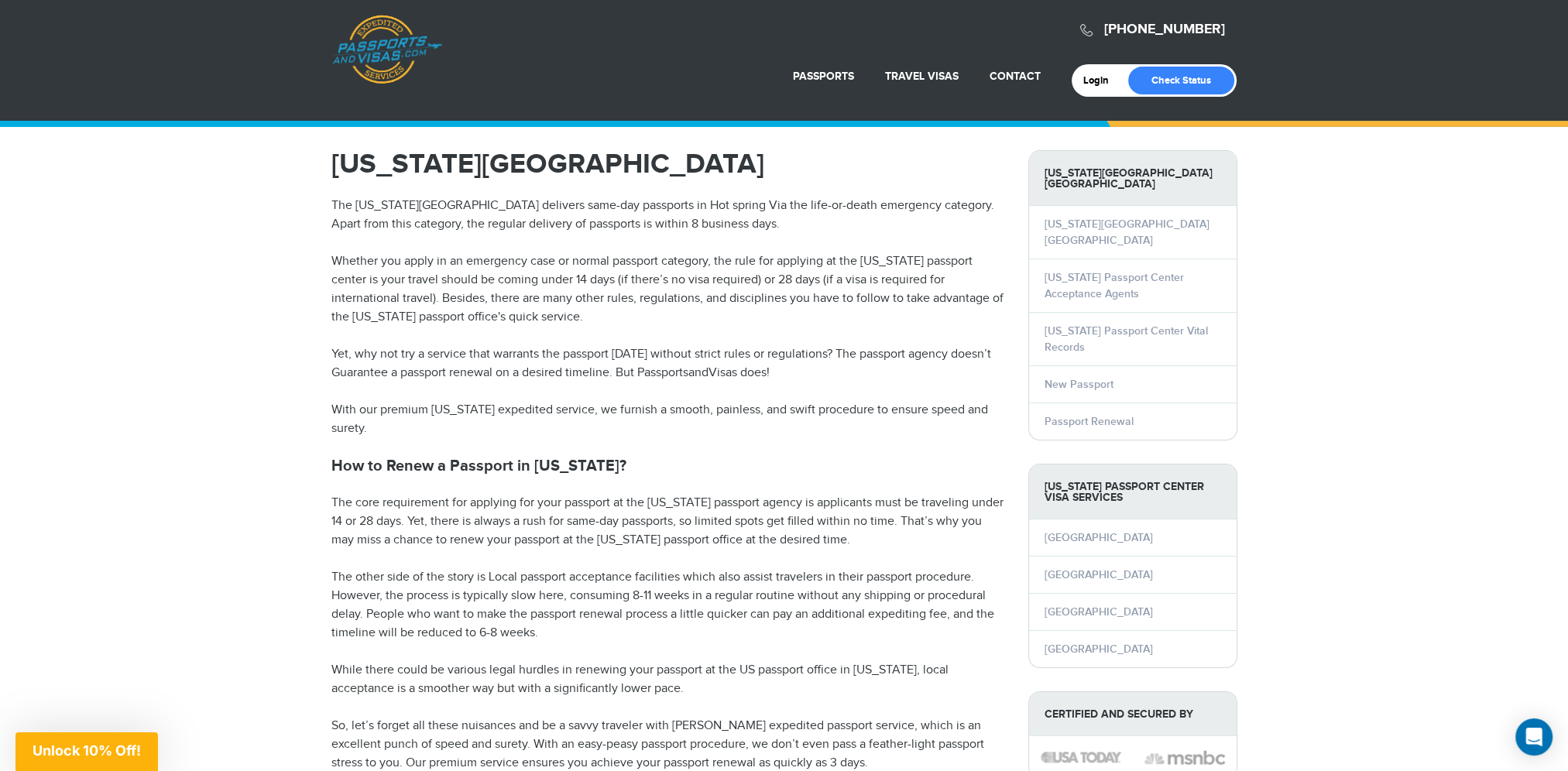
scroll to position [0, 0]
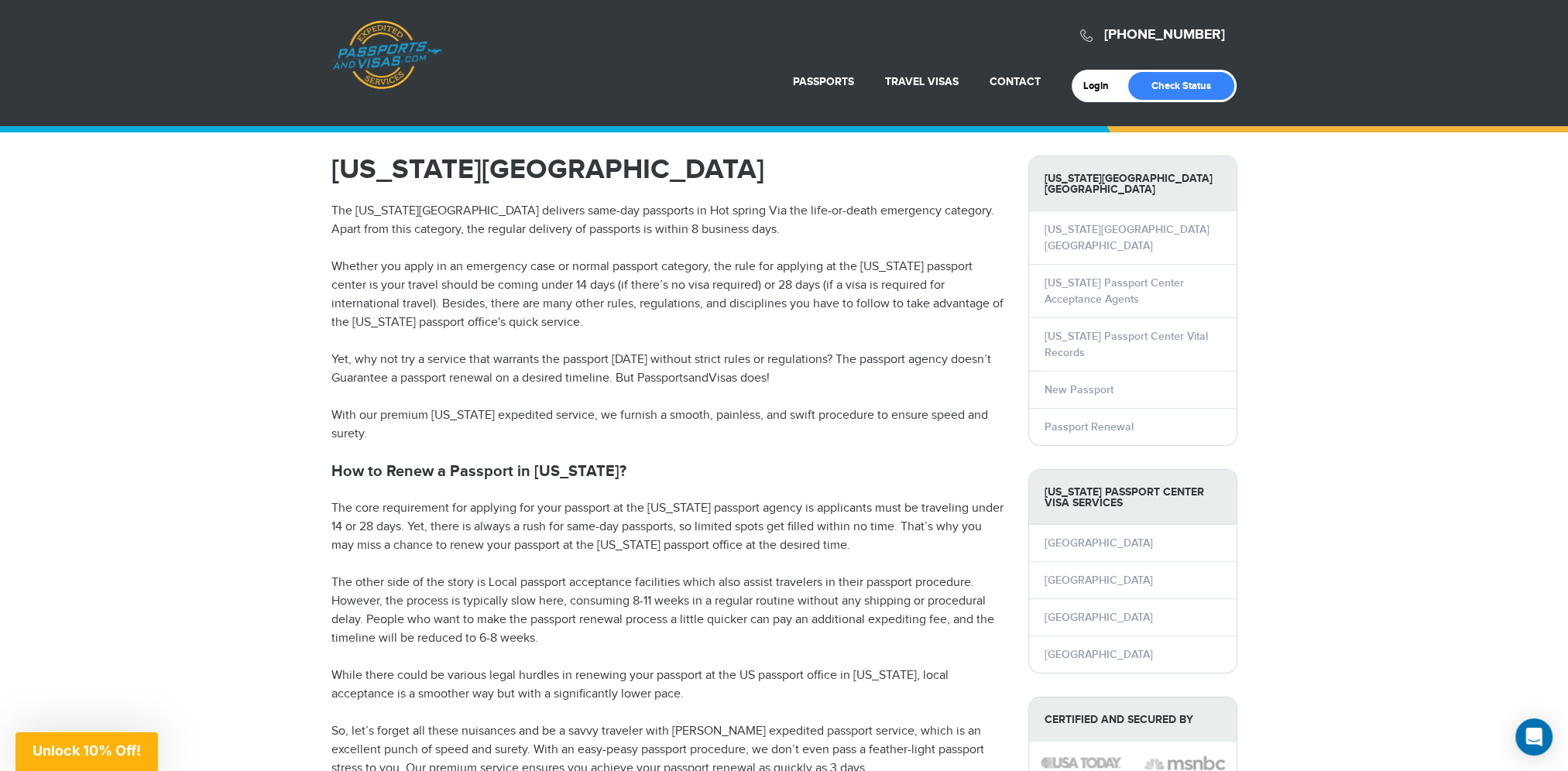
drag, startPoint x: 882, startPoint y: 455, endPoint x: 511, endPoint y: 382, distance: 378.1
